Goal: Navigation & Orientation: Find specific page/section

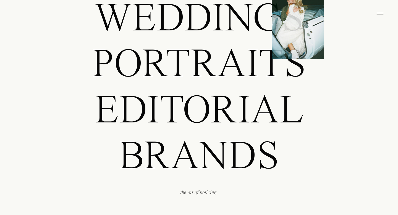
scroll to position [464, 0]
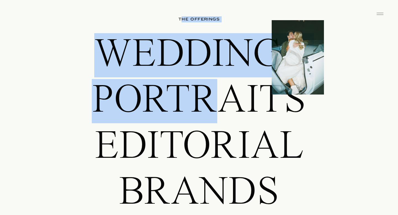
drag, startPoint x: 181, startPoint y: 17, endPoint x: 219, endPoint y: 114, distance: 104.3
click at [219, 114] on div "THE offerings Weddings Portraits editorial BRANDS the art of noticing." at bounding box center [199, 118] width 332 height 271
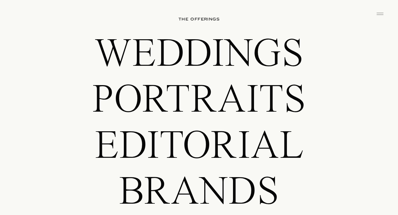
click at [239, 108] on p "Portraits" at bounding box center [199, 98] width 309 height 39
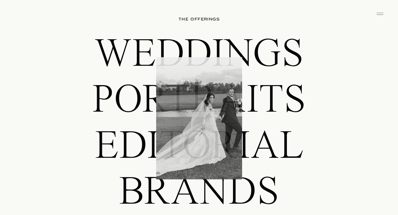
click at [153, 109] on p "Portraits" at bounding box center [199, 98] width 309 height 39
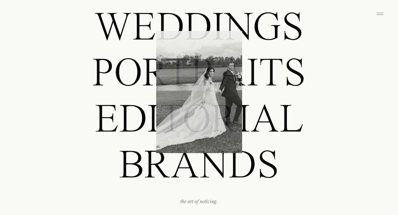
click at [147, 119] on p "editorial" at bounding box center [199, 118] width 309 height 39
click at [148, 163] on p "BRANDS" at bounding box center [199, 164] width 309 height 39
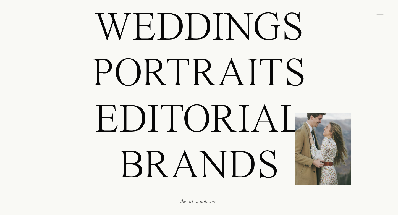
scroll to position [548, 0]
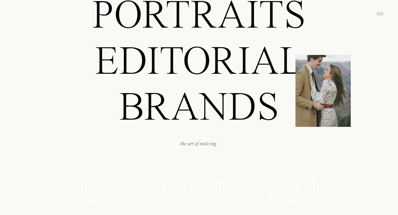
click at [191, 141] on p "the art of noticing." at bounding box center [199, 150] width 248 height 20
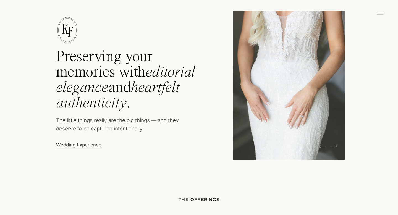
scroll to position [276, 0]
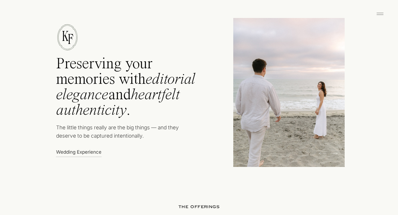
click at [75, 154] on p "Wedding Experience" at bounding box center [80, 152] width 48 height 6
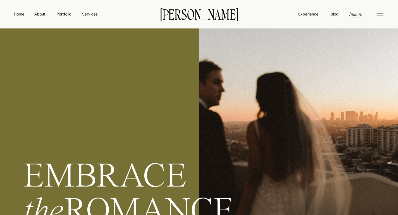
click at [16, 13] on nav "Home" at bounding box center [19, 14] width 13 height 6
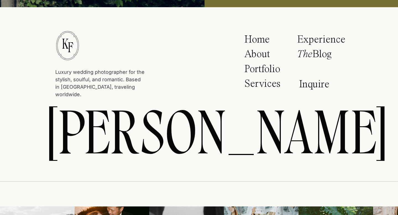
scroll to position [2927, 0]
